Goal: Book appointment/travel/reservation

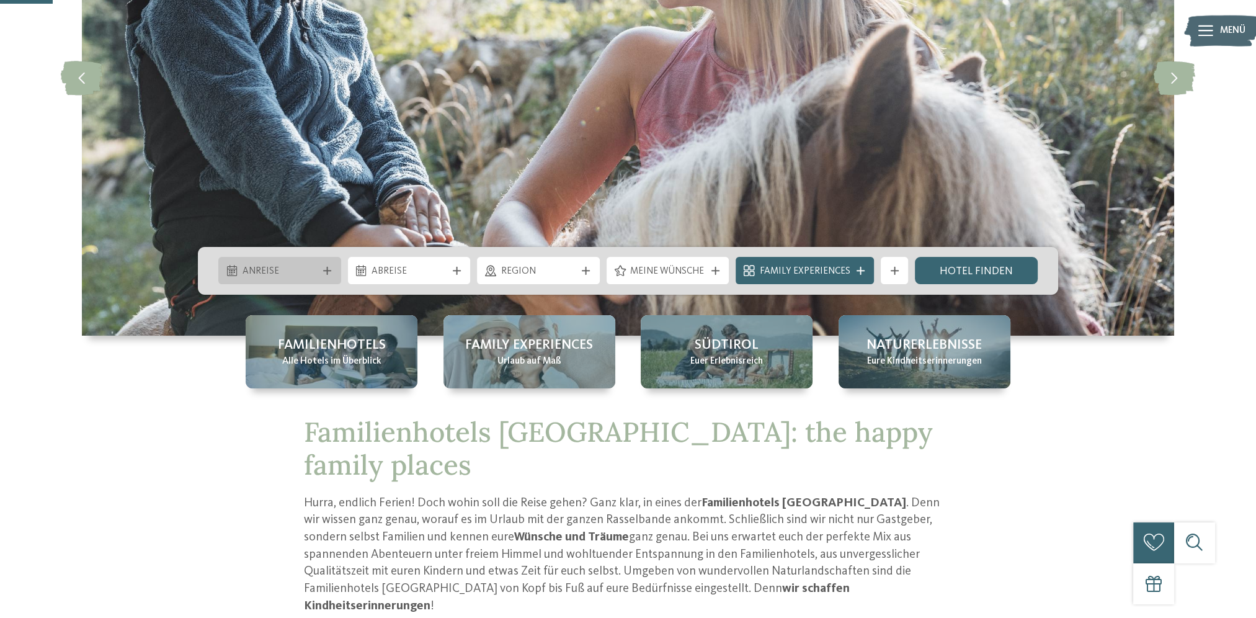
click at [330, 275] on div "Anreise" at bounding box center [279, 270] width 123 height 27
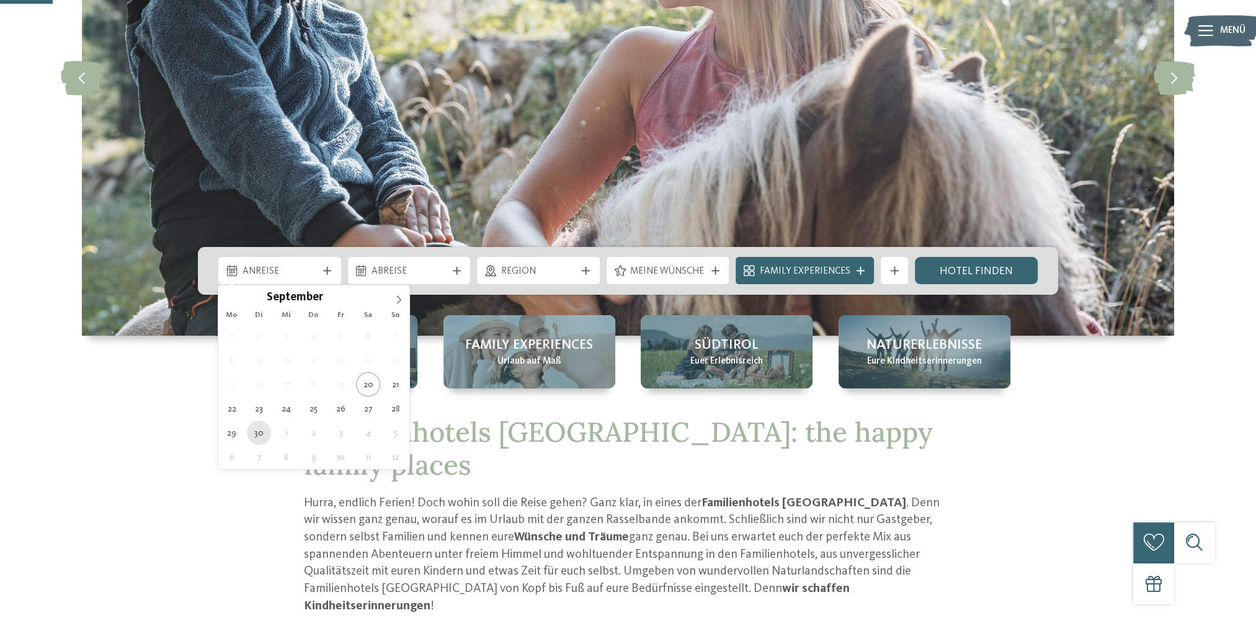
type div "30.09.2025"
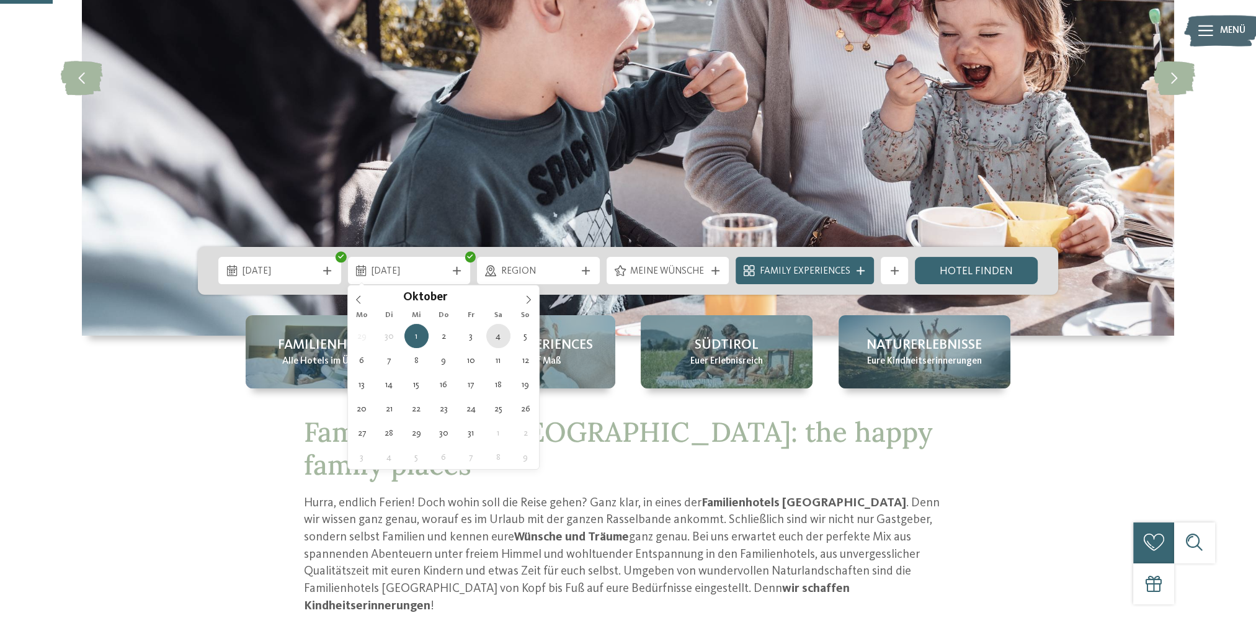
type div "04.10.2025"
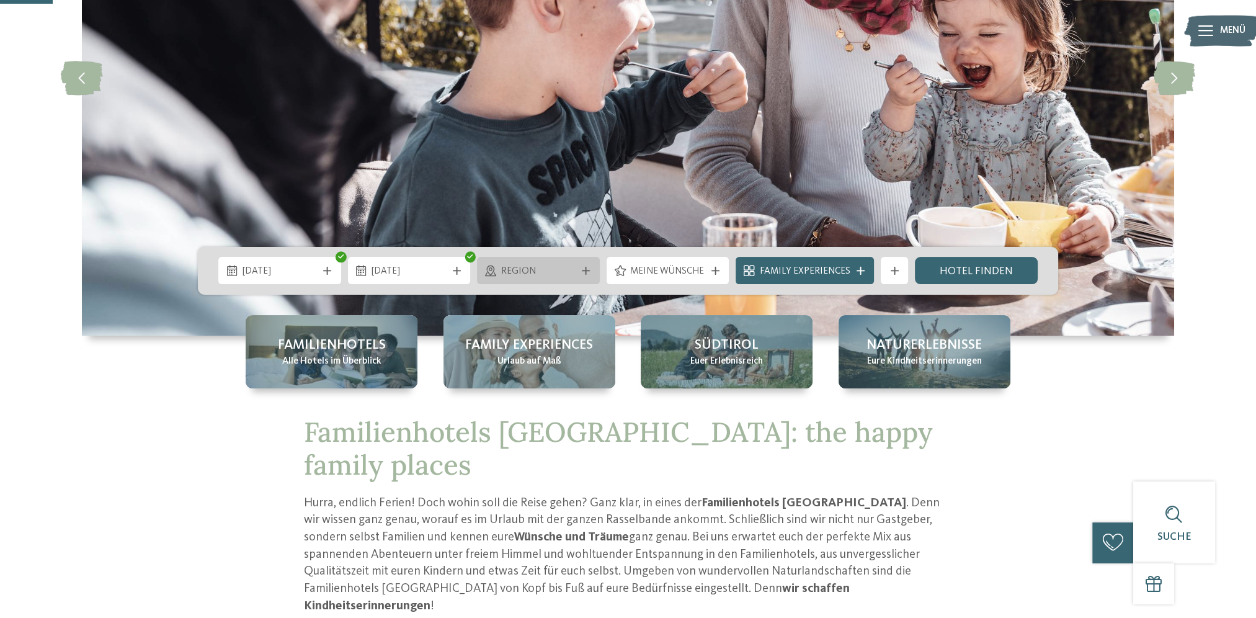
click at [528, 278] on div "Region" at bounding box center [538, 270] width 123 height 27
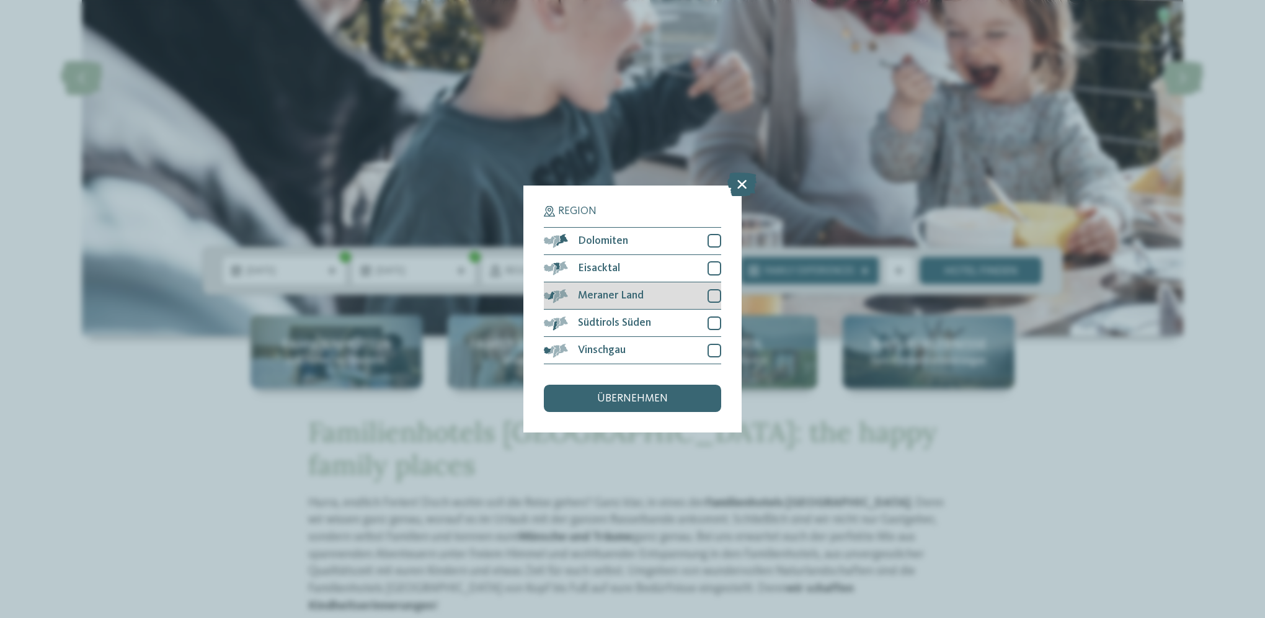
click at [626, 300] on span "Meraner Land" at bounding box center [611, 295] width 66 height 11
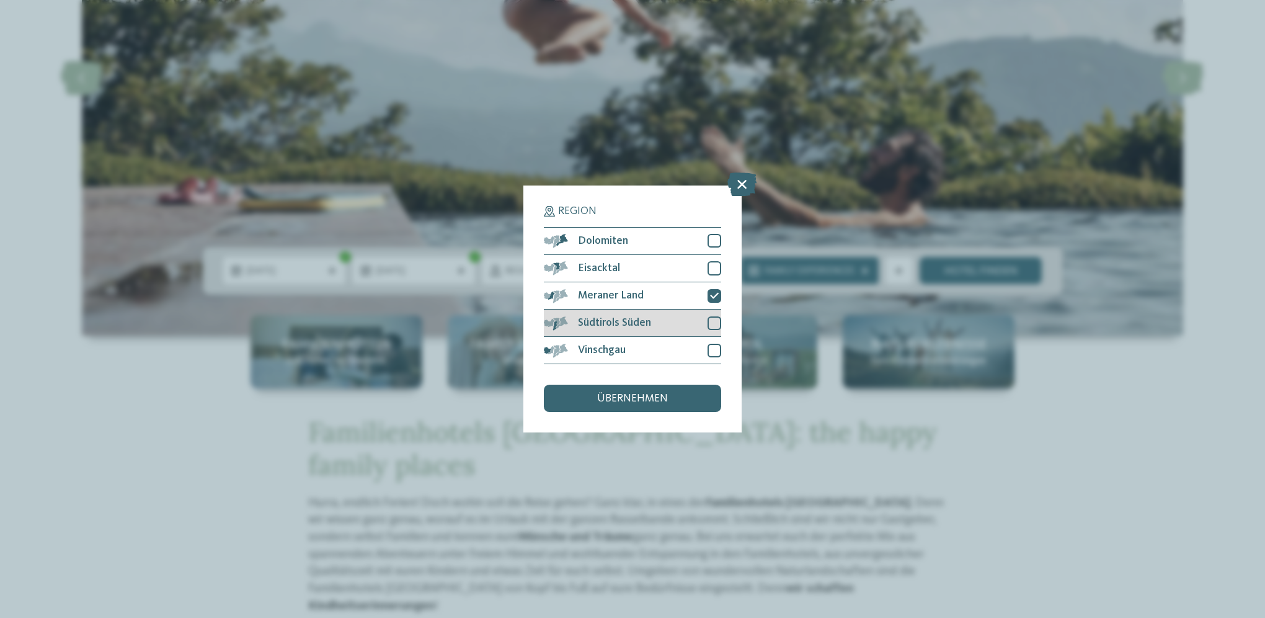
click at [628, 320] on span "Südtirols Süden" at bounding box center [614, 323] width 73 height 11
click at [622, 350] on span "Vinschgau" at bounding box center [602, 350] width 48 height 11
click at [618, 393] on span "übernehmen" at bounding box center [632, 398] width 71 height 11
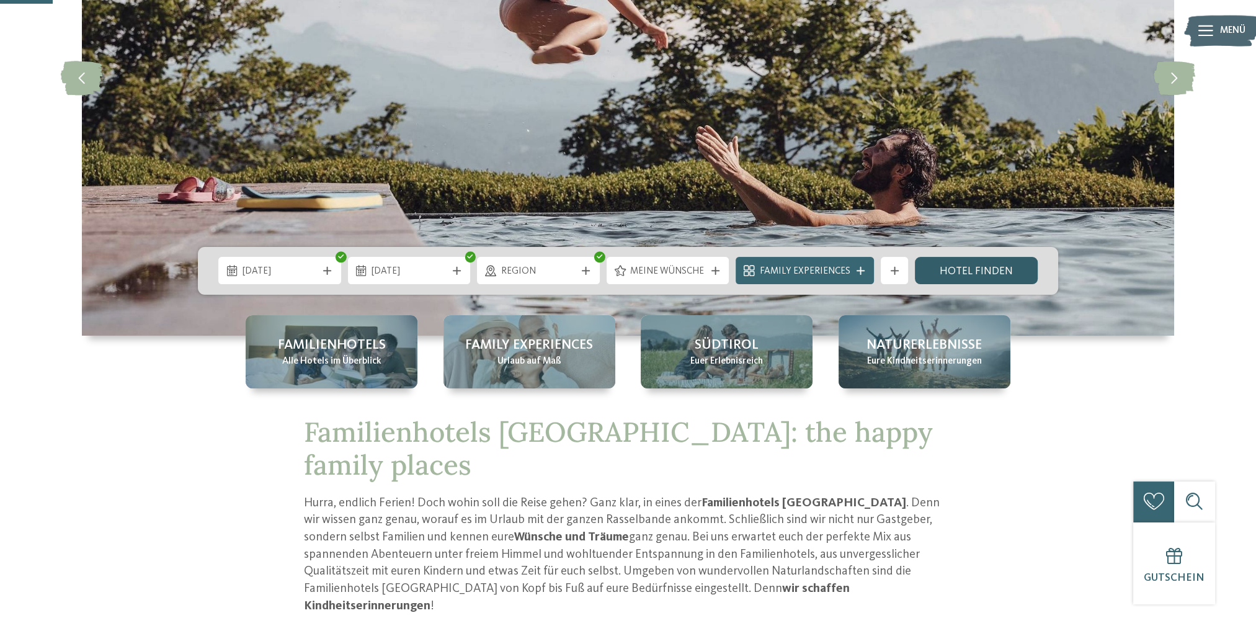
click at [948, 274] on link "Hotel finden" at bounding box center [976, 270] width 123 height 27
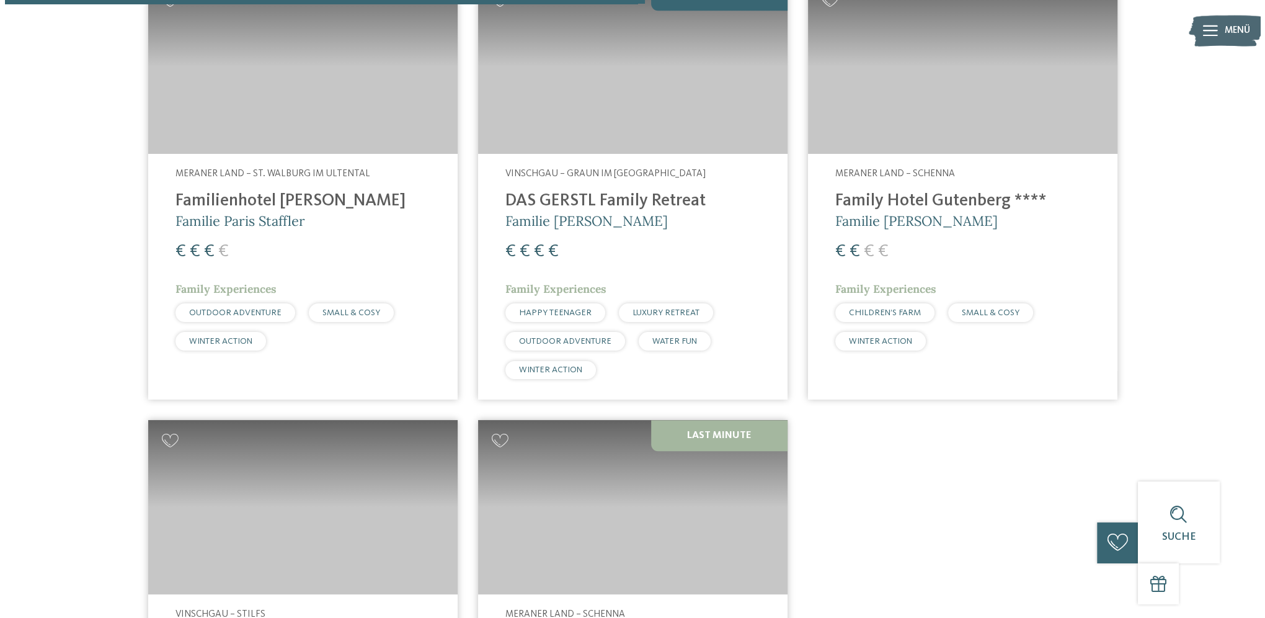
scroll to position [992, 0]
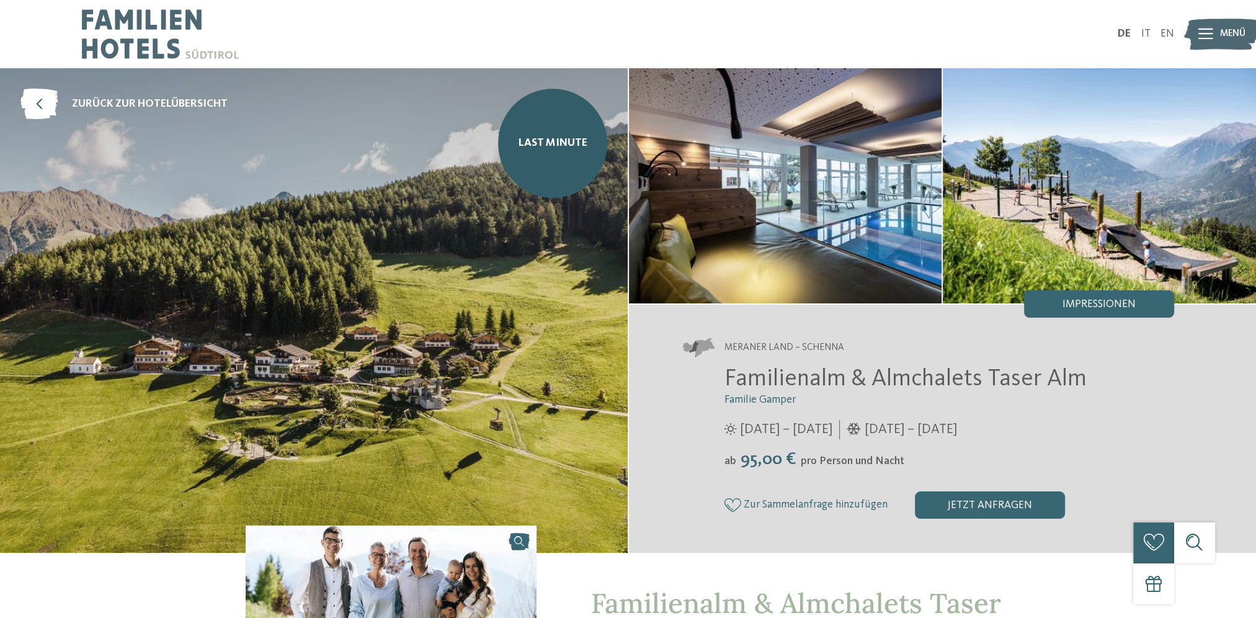
click at [1203, 37] on icon at bounding box center [1205, 34] width 15 height 11
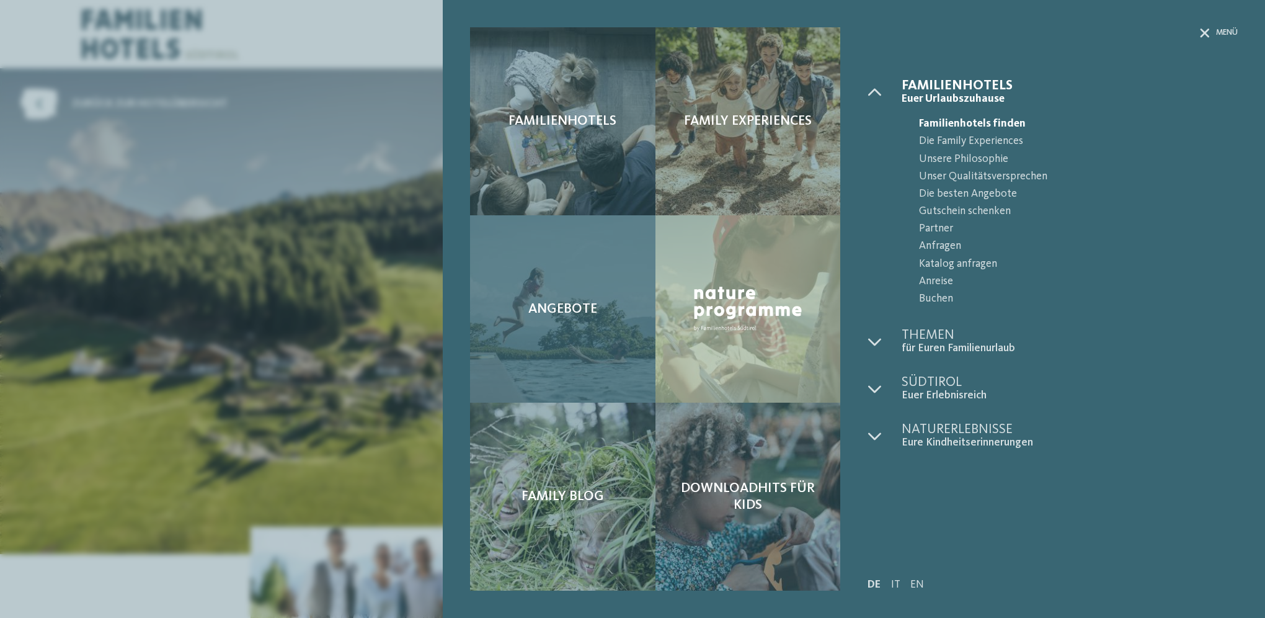
click at [581, 290] on div "Angebote" at bounding box center [562, 309] width 185 height 188
click at [541, 301] on span "Angebote" at bounding box center [562, 309] width 69 height 16
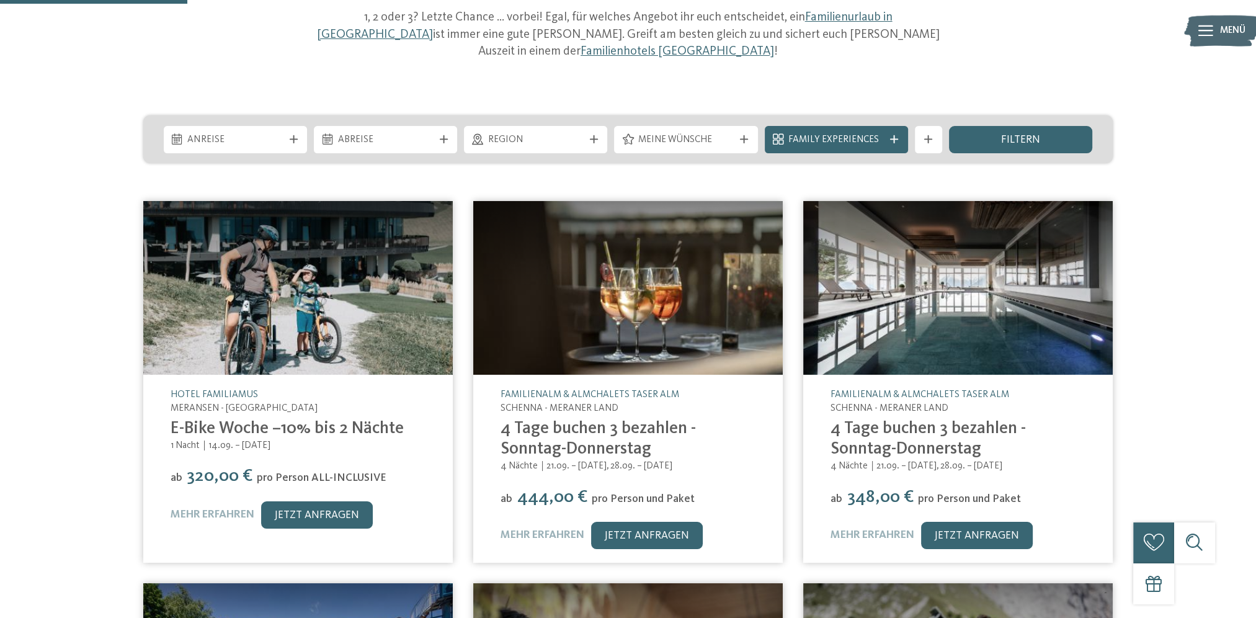
scroll to position [283, 0]
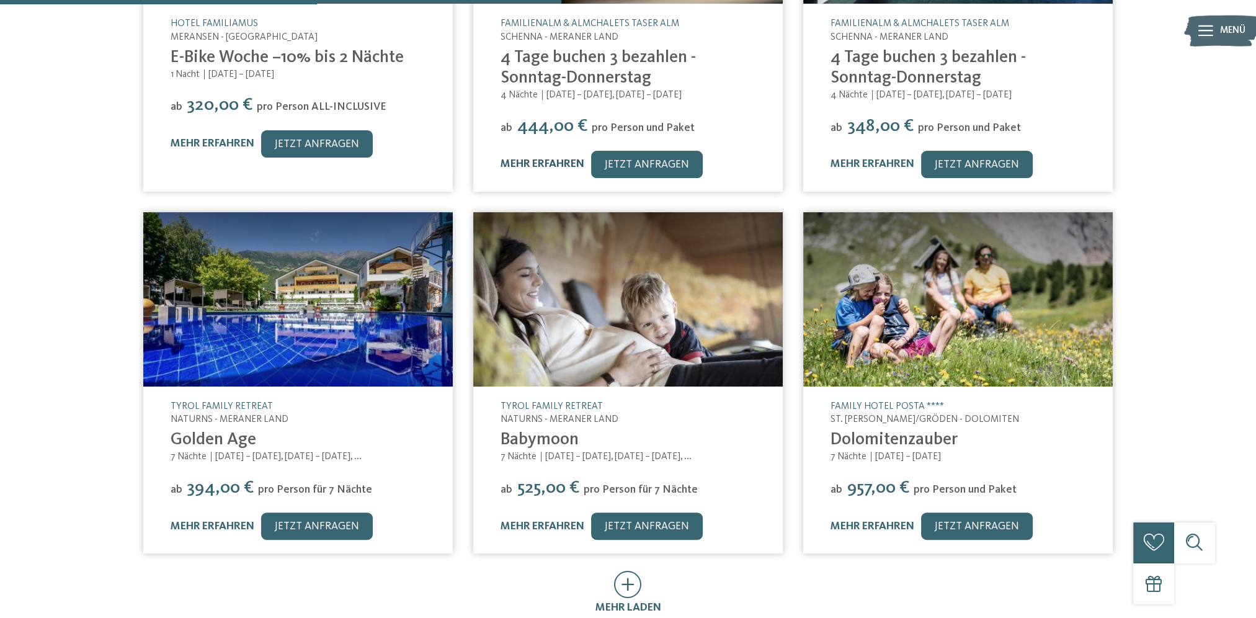
scroll to position [558, 0]
